Goal: Task Accomplishment & Management: Use online tool/utility

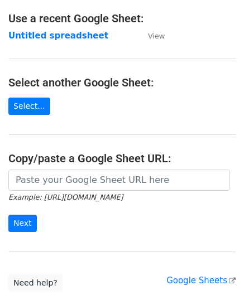
scroll to position [112, 0]
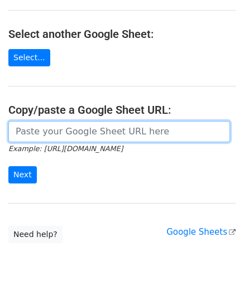
click at [55, 135] on input "url" at bounding box center [119, 131] width 222 height 21
paste input "[URL][DOMAIN_NAME]"
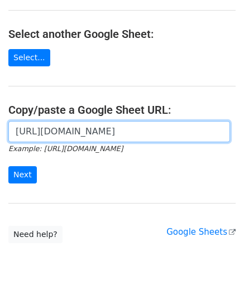
scroll to position [0, 248]
type input "[URL][DOMAIN_NAME]"
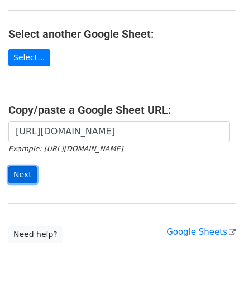
click at [23, 171] on input "Next" at bounding box center [22, 174] width 28 height 17
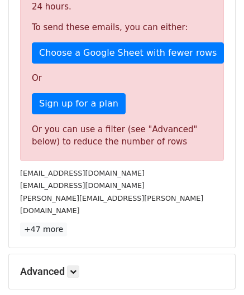
scroll to position [377, 0]
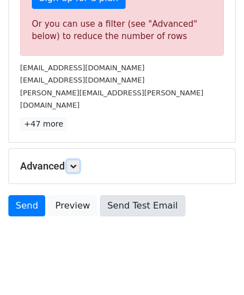
drag, startPoint x: 74, startPoint y: 149, endPoint x: 124, endPoint y: 195, distance: 67.9
click at [74, 163] on icon at bounding box center [73, 166] width 7 height 7
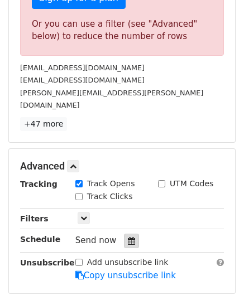
click at [128, 237] on icon at bounding box center [131, 241] width 7 height 8
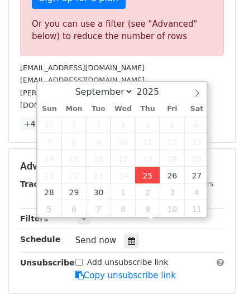
type input "[DATE] 12:00"
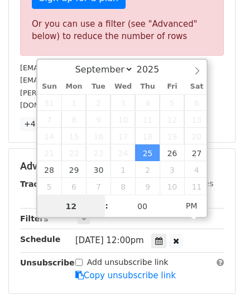
paste input "8"
type input "8"
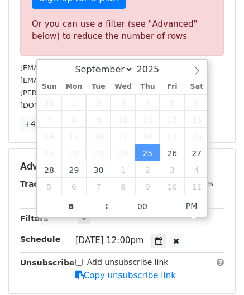
type input "[DATE] 20:00"
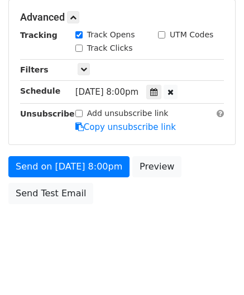
scroll to position [512, 0]
